Goal: Find specific page/section: Find specific page/section

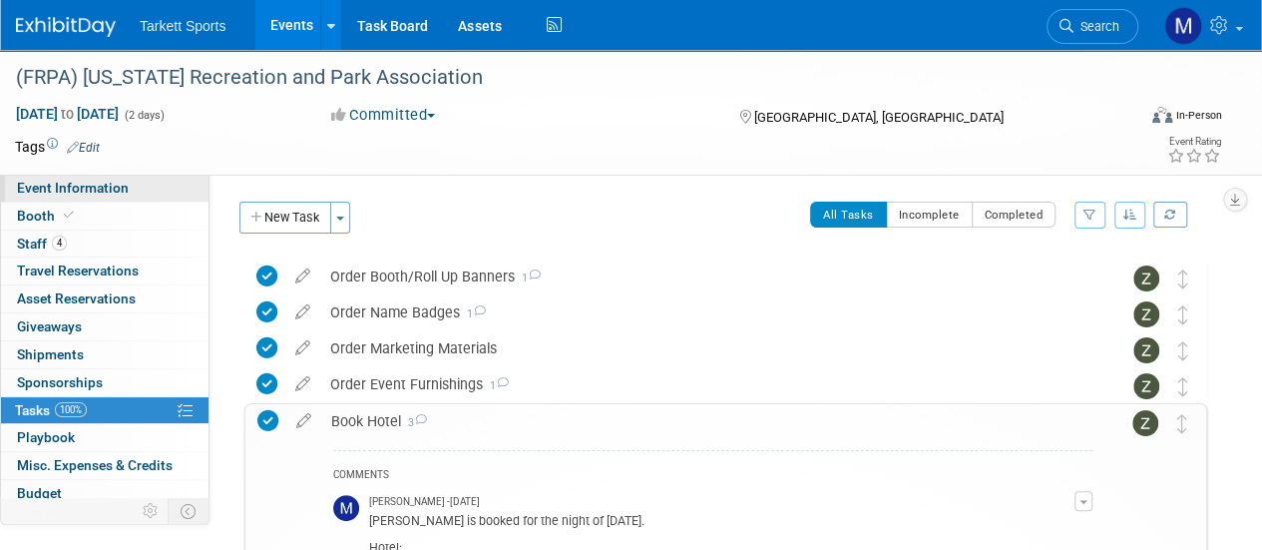
click at [102, 190] on span "Event Information" at bounding box center [73, 188] width 112 height 16
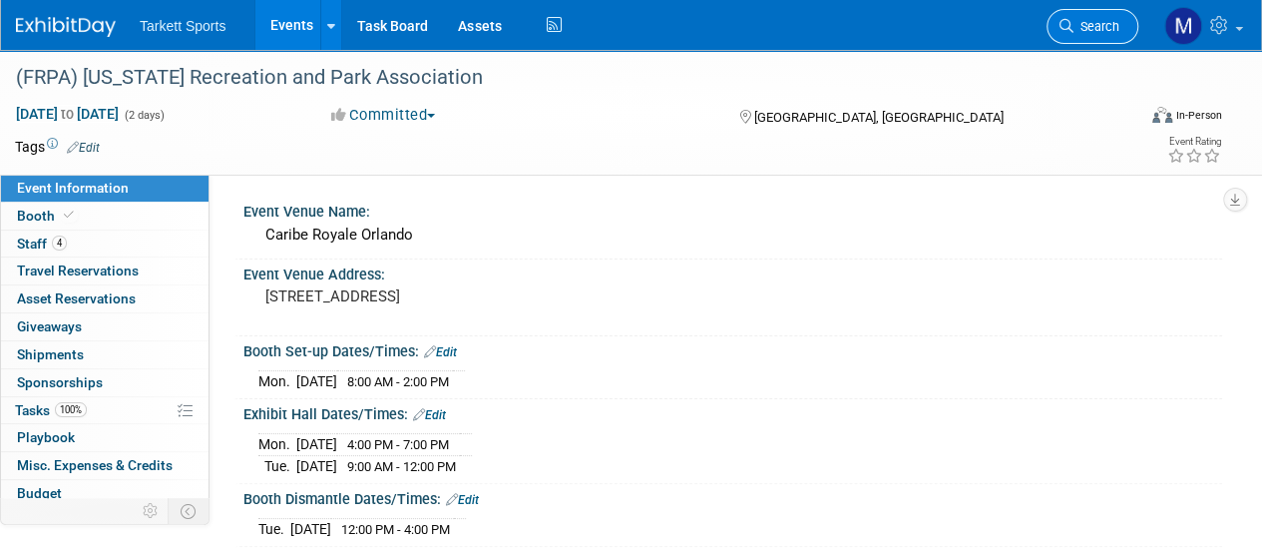
click at [1082, 35] on link "Search" at bounding box center [1093, 26] width 92 height 35
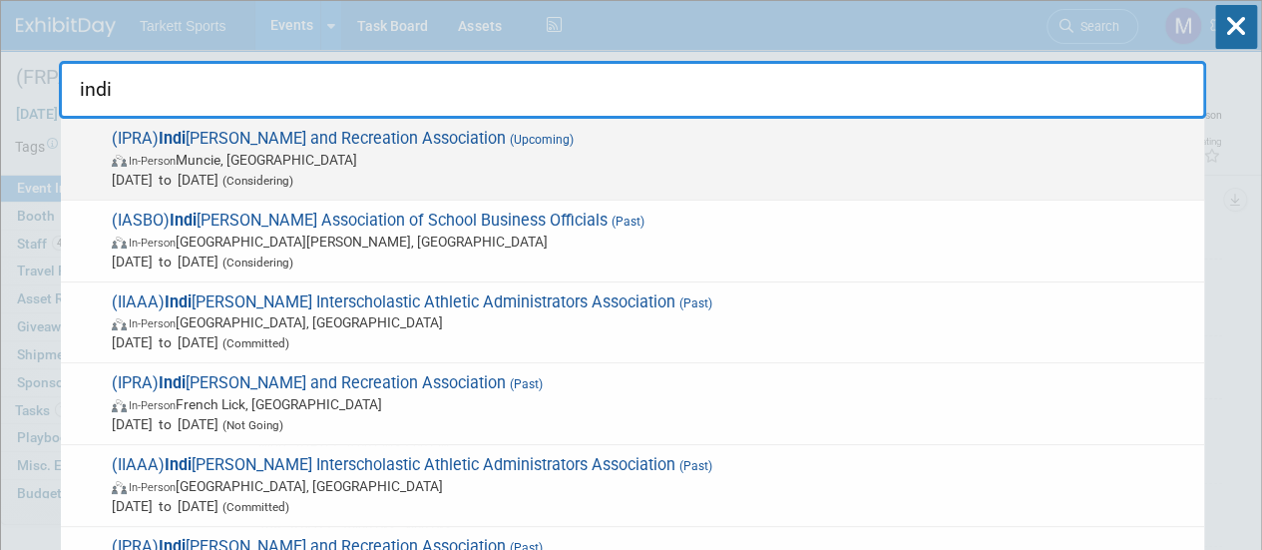
type input "indi"
click at [799, 177] on span "[DATE] to [DATE] (Considering)" at bounding box center [653, 180] width 1083 height 20
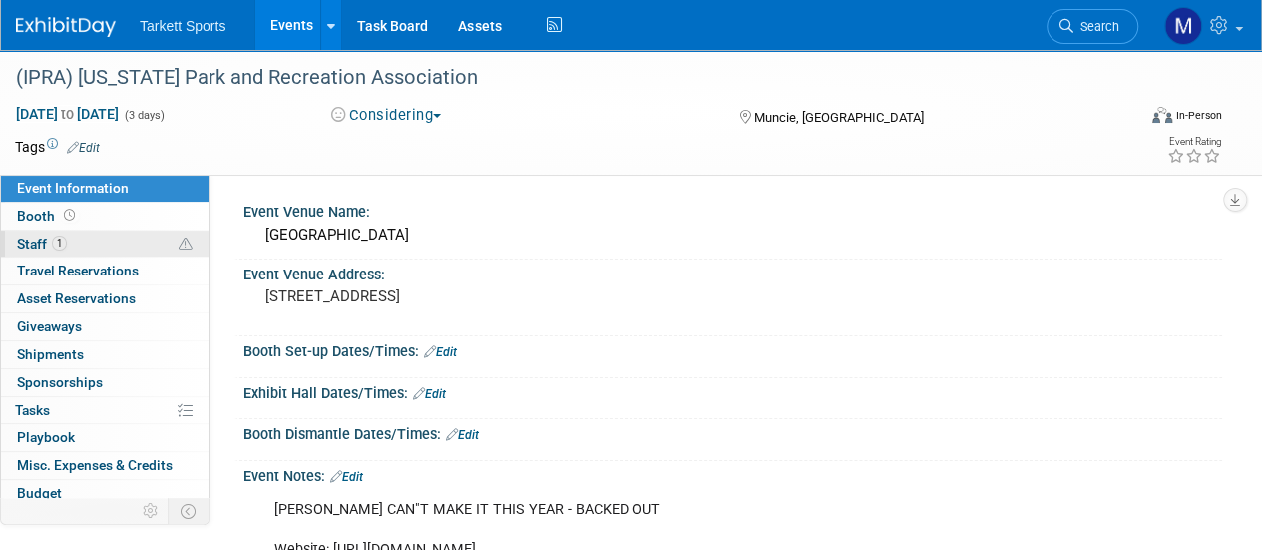
click at [84, 234] on link "1 Staff 1" at bounding box center [105, 243] width 208 height 27
